Goal: Information Seeking & Learning: Learn about a topic

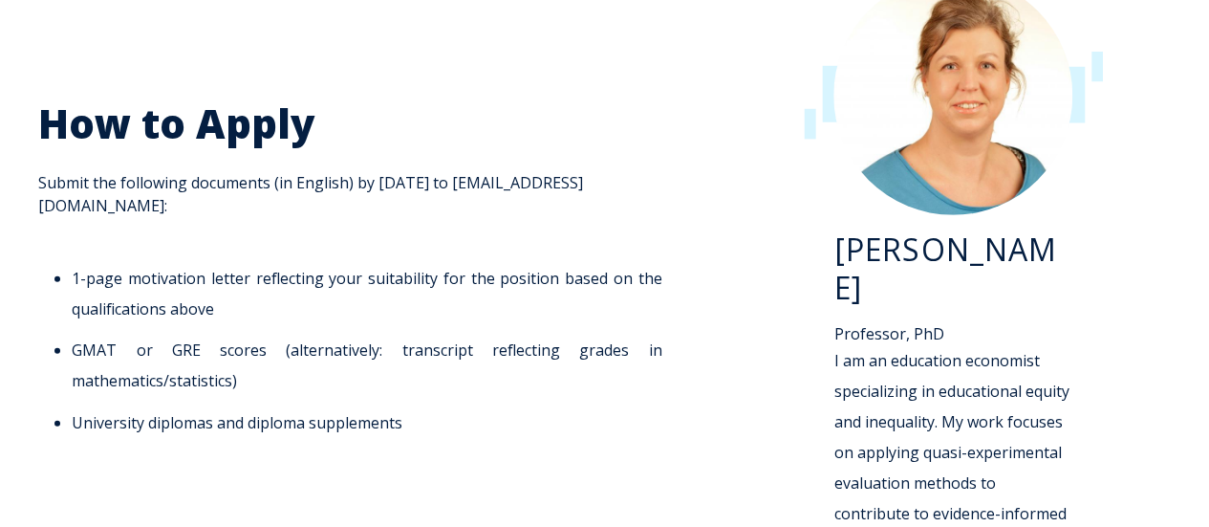
scroll to position [2670, 0]
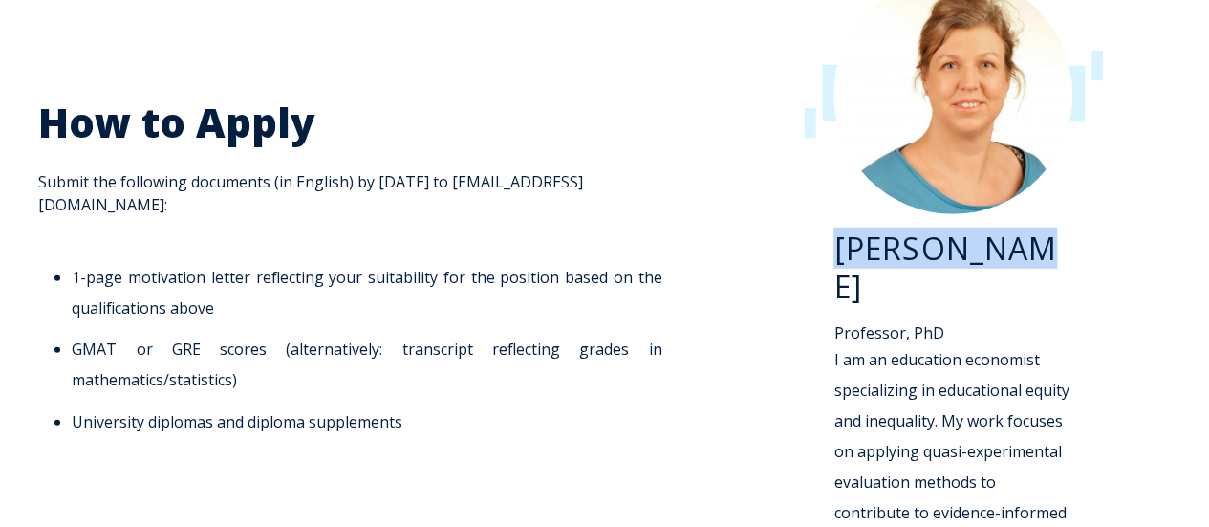
drag, startPoint x: 1009, startPoint y: 203, endPoint x: 839, endPoint y: 198, distance: 170.2
click at [839, 229] on h3 "[PERSON_NAME]" at bounding box center [953, 267] width 239 height 76
copy h3 "[PERSON_NAME]"
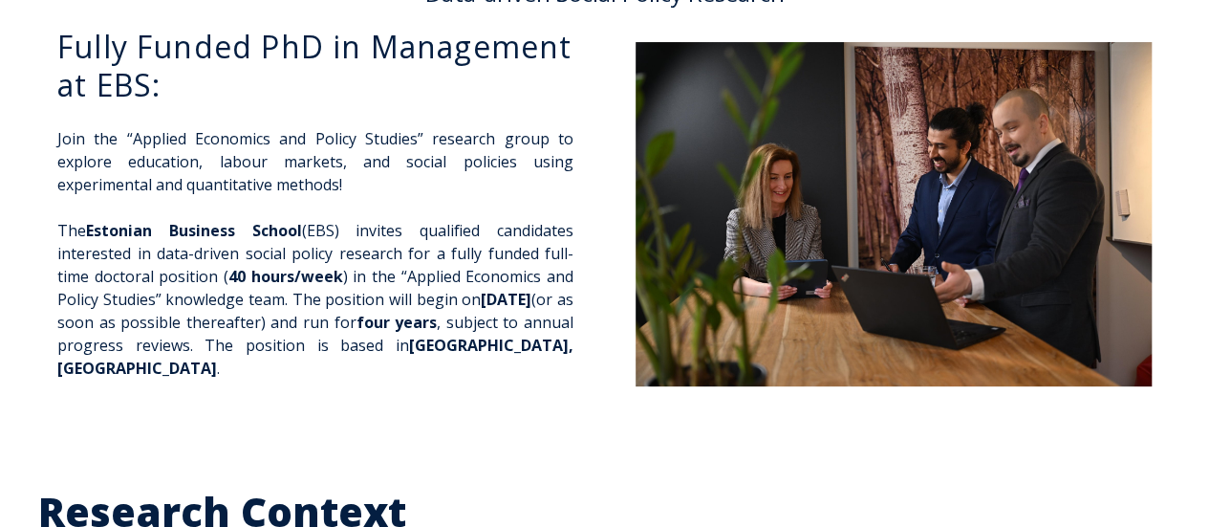
scroll to position [0, 0]
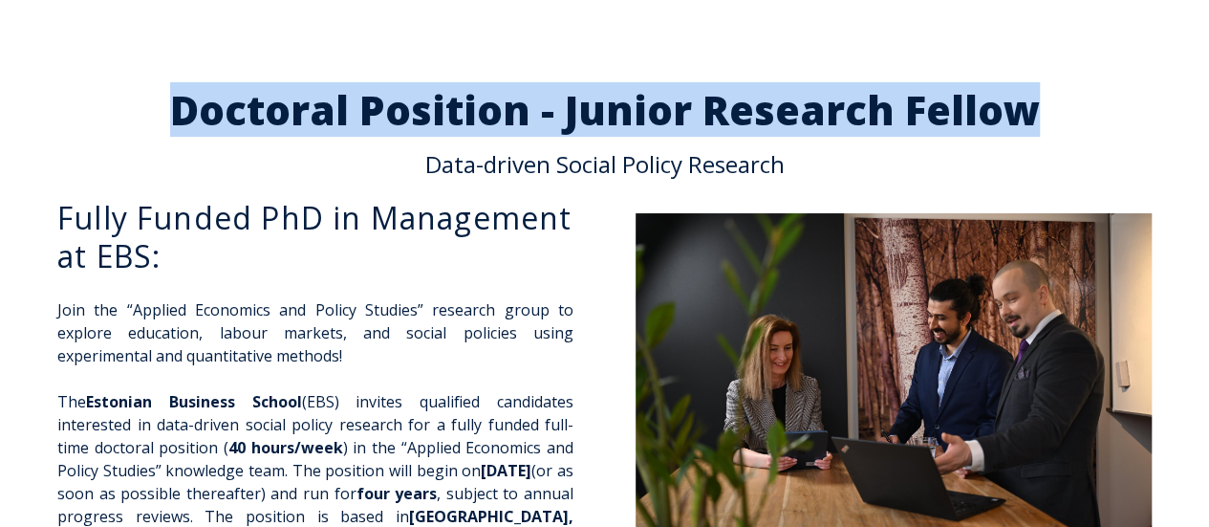
drag, startPoint x: 1030, startPoint y: 110, endPoint x: 177, endPoint y: 125, distance: 853.7
click at [177, 125] on h2 "Doctoral Position - Junior Research Fellow" at bounding box center [604, 110] width 1133 height 40
copy h2 "Doctoral Position - Junior Research Fellow"
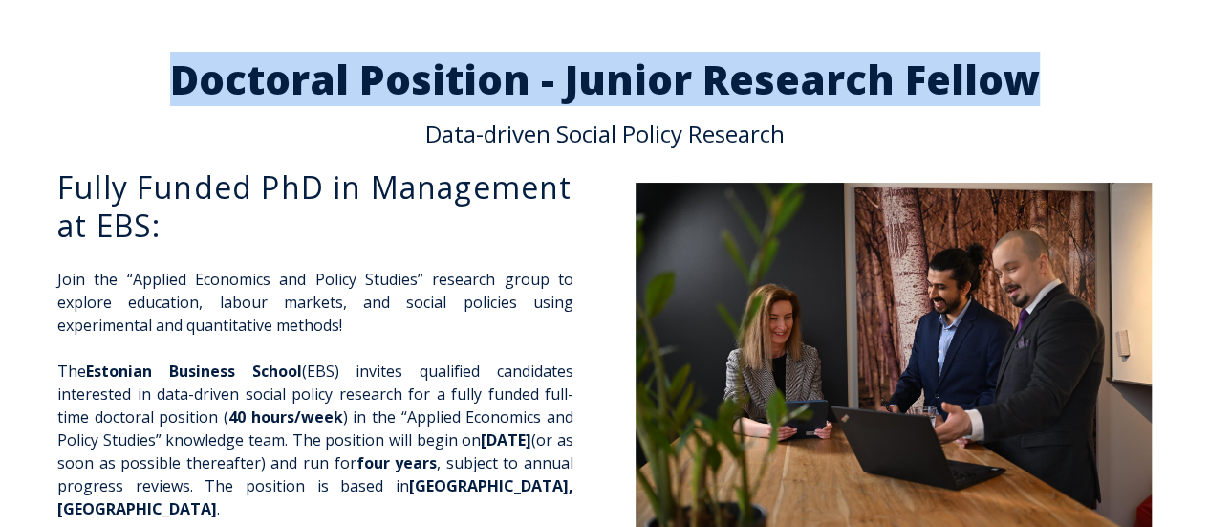
scroll to position [30, 0]
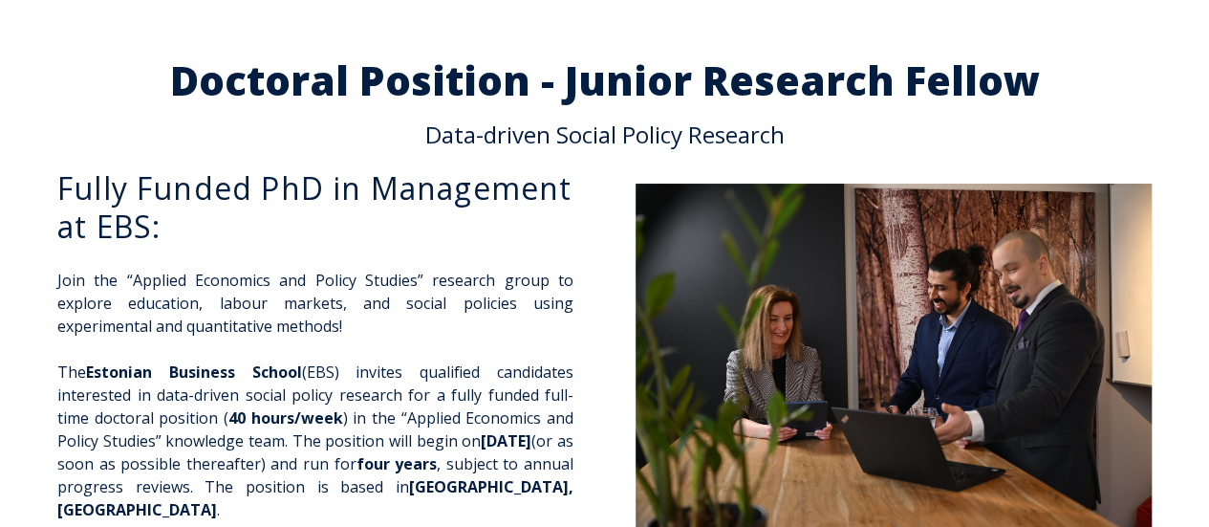
click at [59, 276] on p "Join the “Applied Economics and Policy Studies” research group to explore educa…" at bounding box center [315, 303] width 516 height 69
click at [297, 287] on p "Join the “Applied Economics and Policy Studies” research group to explore educa…" at bounding box center [315, 303] width 516 height 69
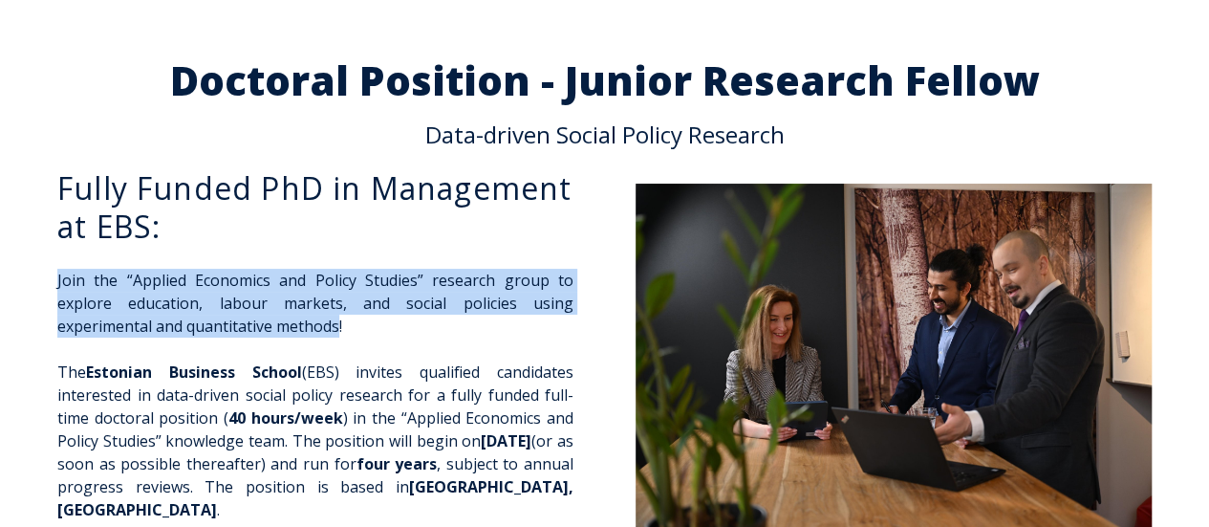
drag, startPoint x: 337, startPoint y: 325, endPoint x: 43, endPoint y: 272, distance: 299.1
click at [43, 272] on div "Fully Funded PhD in Management at EBS: Join the “Applied Economics and Policy S…" at bounding box center [315, 379] width 554 height 421
copy p "Join the “Applied Economics and Policy Studies” research group to explore educa…"
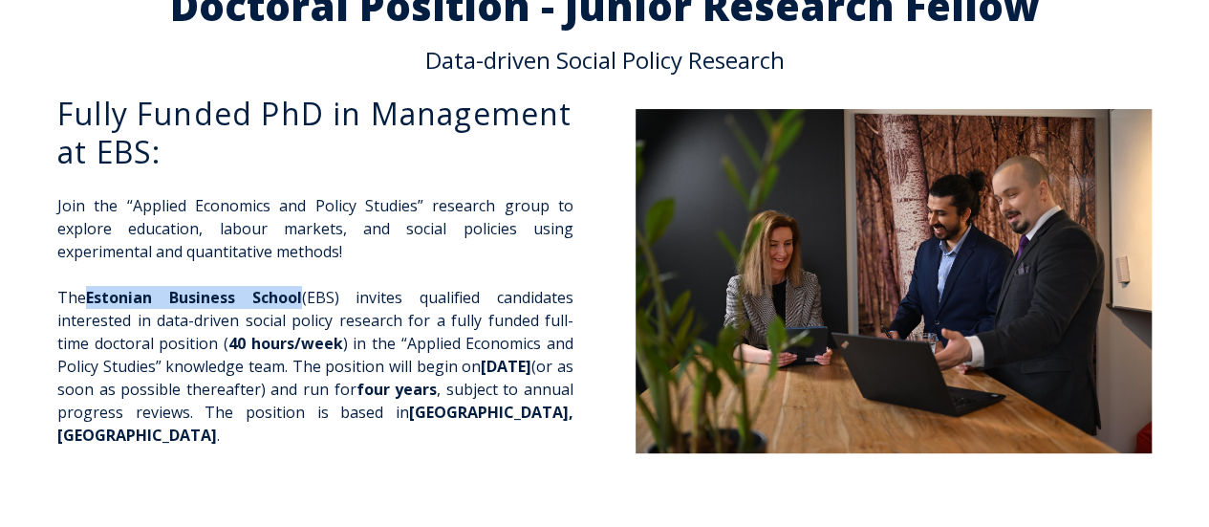
drag, startPoint x: 301, startPoint y: 297, endPoint x: 96, endPoint y: 299, distance: 205.5
click at [96, 299] on span "Estonian Business School" at bounding box center [194, 297] width 216 height 21
copy span "Estonian Business School"
